Goal: Check status: Check status

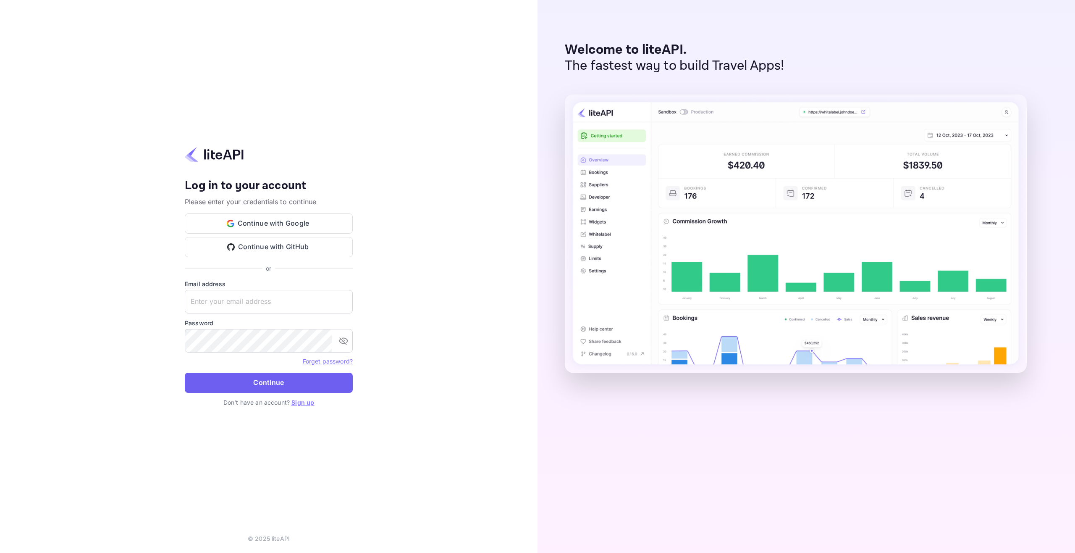
type input "[EMAIL_ADDRESS][DOMAIN_NAME]"
click at [239, 377] on button "Continue" at bounding box center [269, 383] width 168 height 20
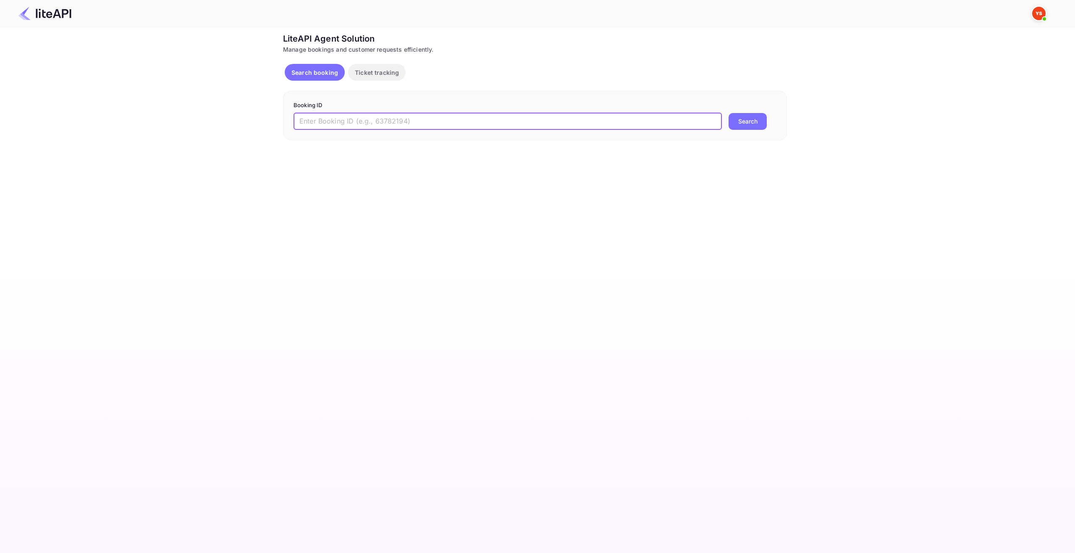
click at [319, 121] on input "text" at bounding box center [508, 121] width 428 height 17
paste input "8722080"
type input "8722080"
click at [757, 122] on button "Search" at bounding box center [748, 121] width 38 height 17
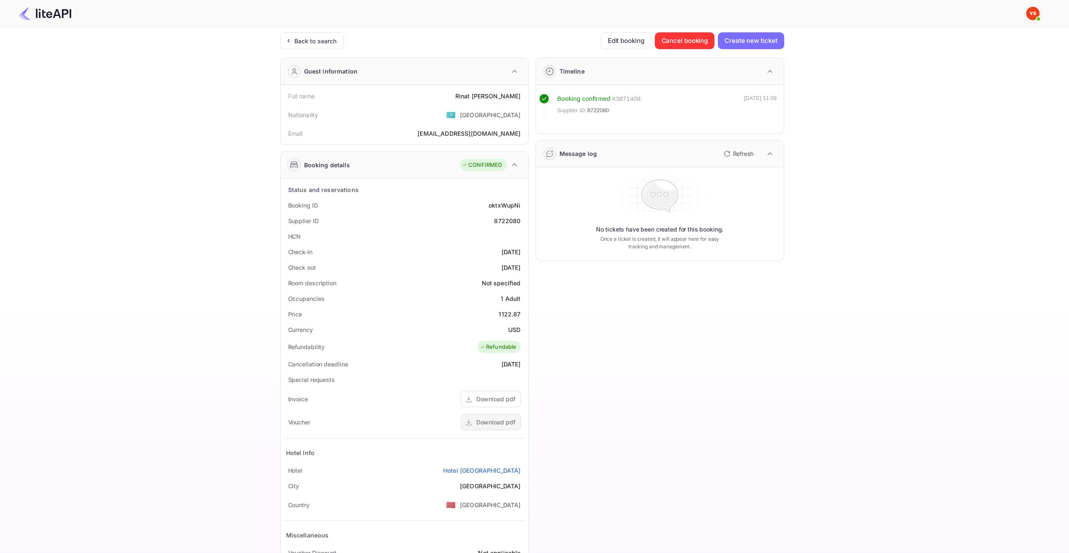
click at [492, 423] on div "Download pdf" at bounding box center [495, 422] width 39 height 9
